Goal: Information Seeking & Learning: Learn about a topic

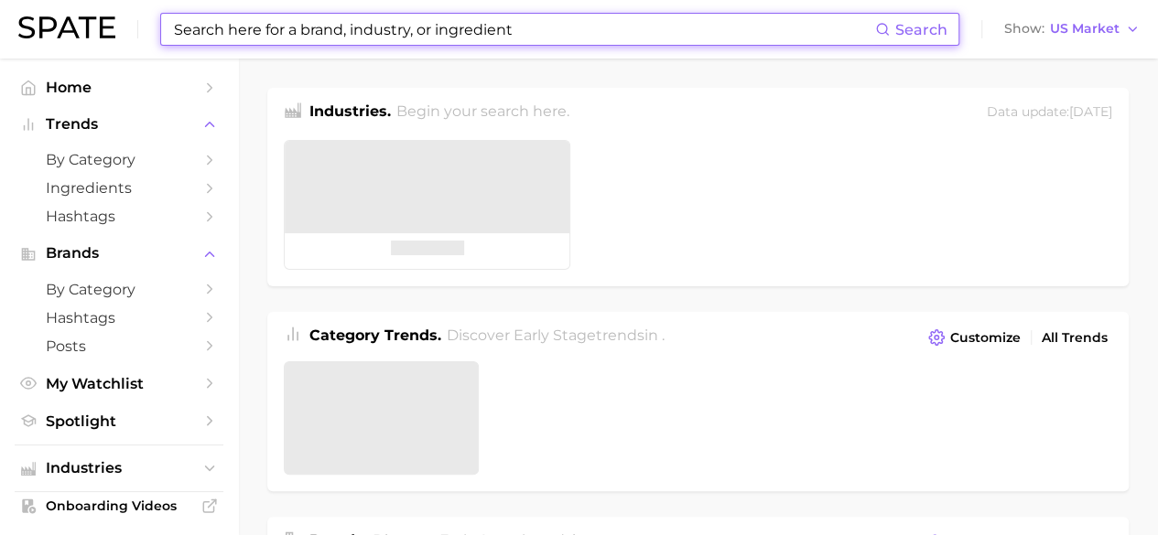
click at [297, 33] on input at bounding box center [523, 29] width 703 height 31
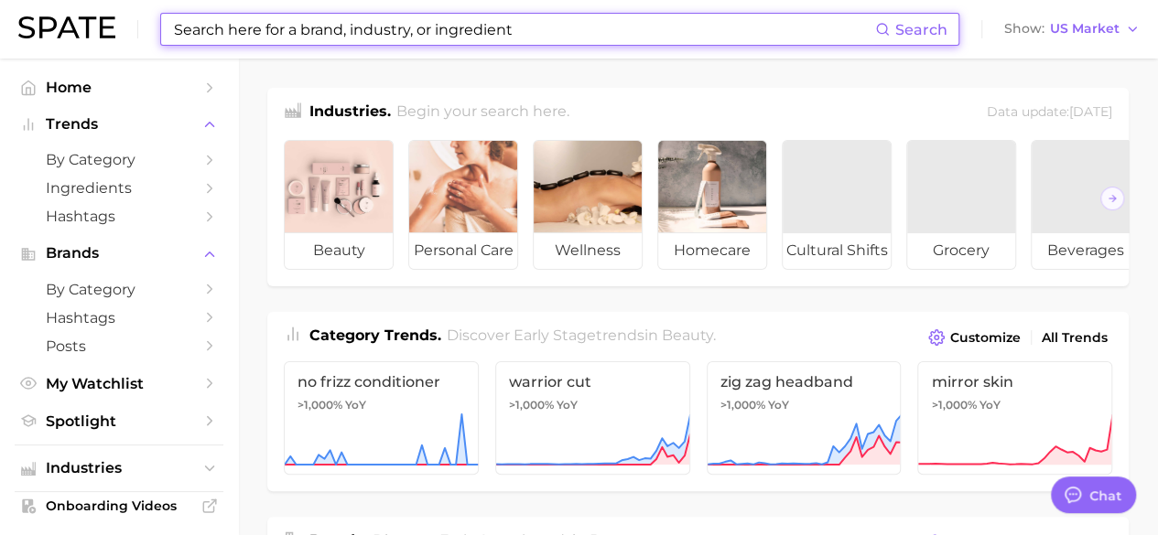
paste input "Hypochlorous spray"
type input "Hypochlorous spray"
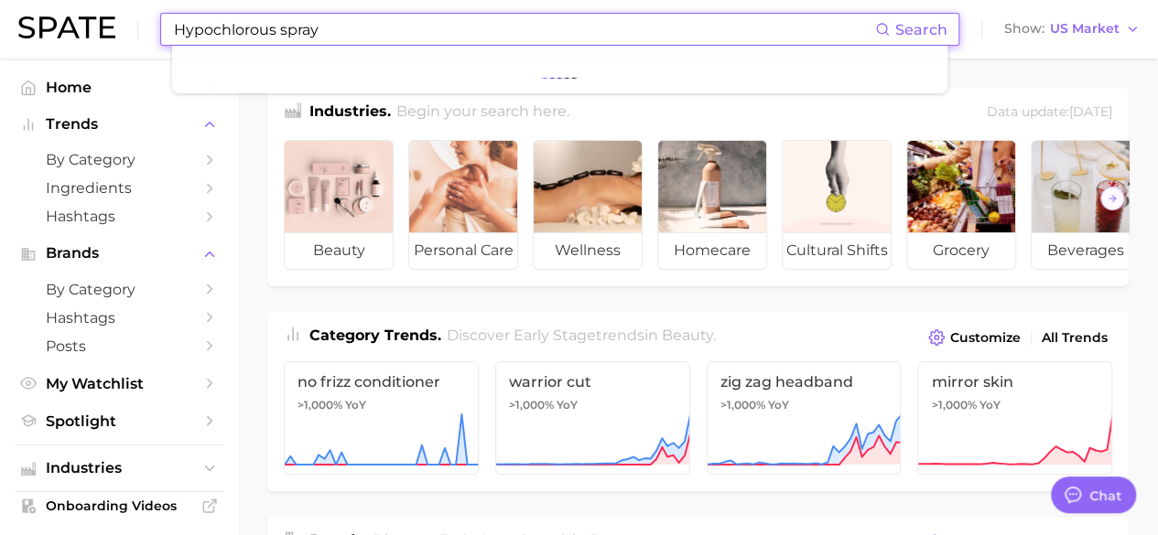
type textarea "x"
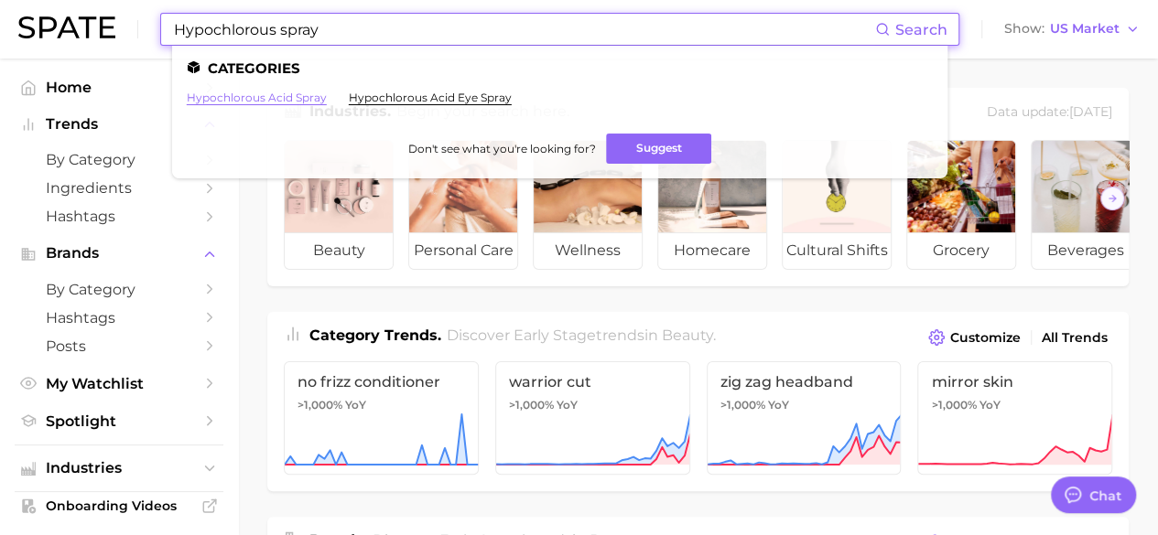
type input "Hypochlorous spray"
click at [283, 99] on link "hypochlorous acid spray" at bounding box center [257, 98] width 140 height 14
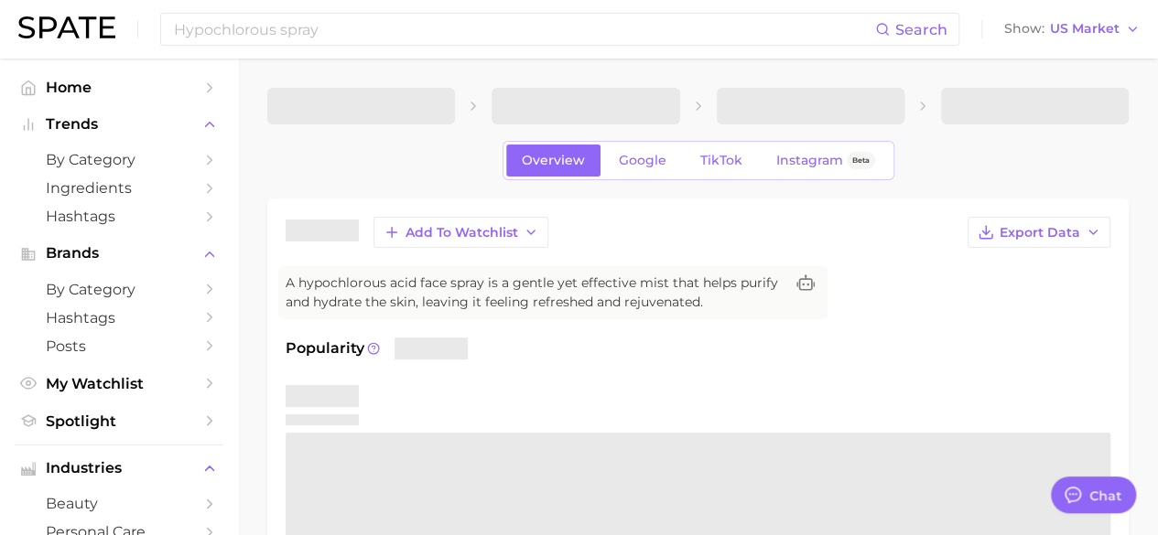
type textarea "x"
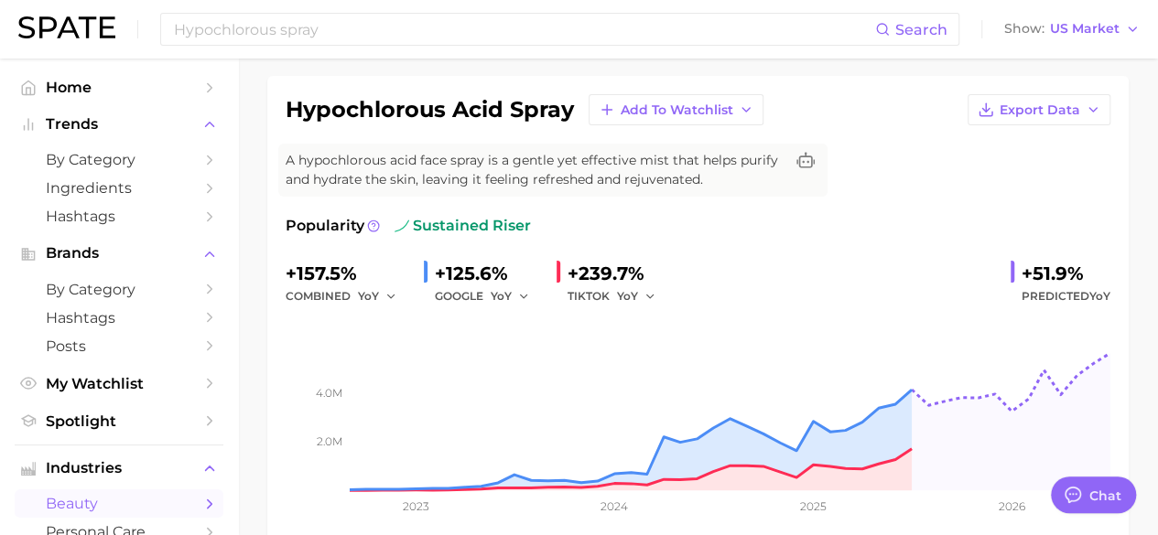
scroll to position [126, 0]
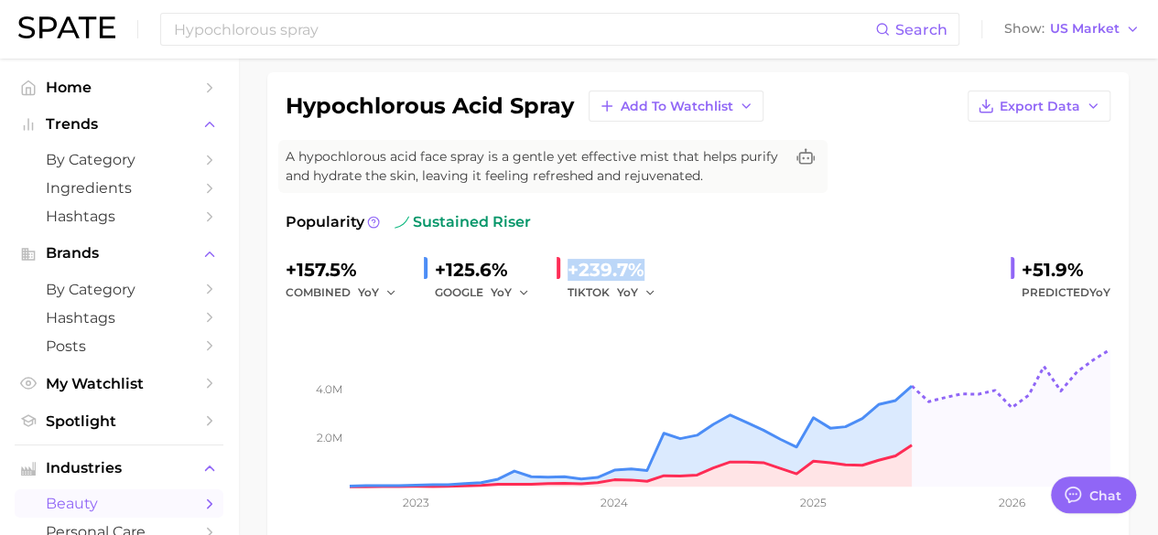
drag, startPoint x: 567, startPoint y: 266, endPoint x: 639, endPoint y: 264, distance: 71.4
click at [639, 264] on div "+239.7%" at bounding box center [617, 269] width 101 height 29
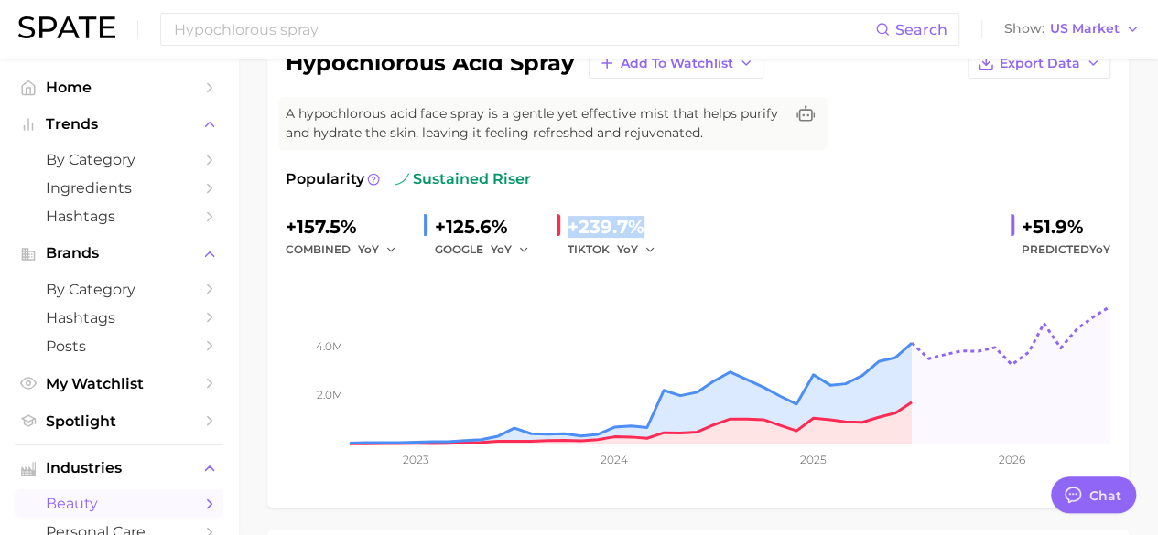
scroll to position [168, 0]
copy div "+239.7%"
